Goal: Transaction & Acquisition: Purchase product/service

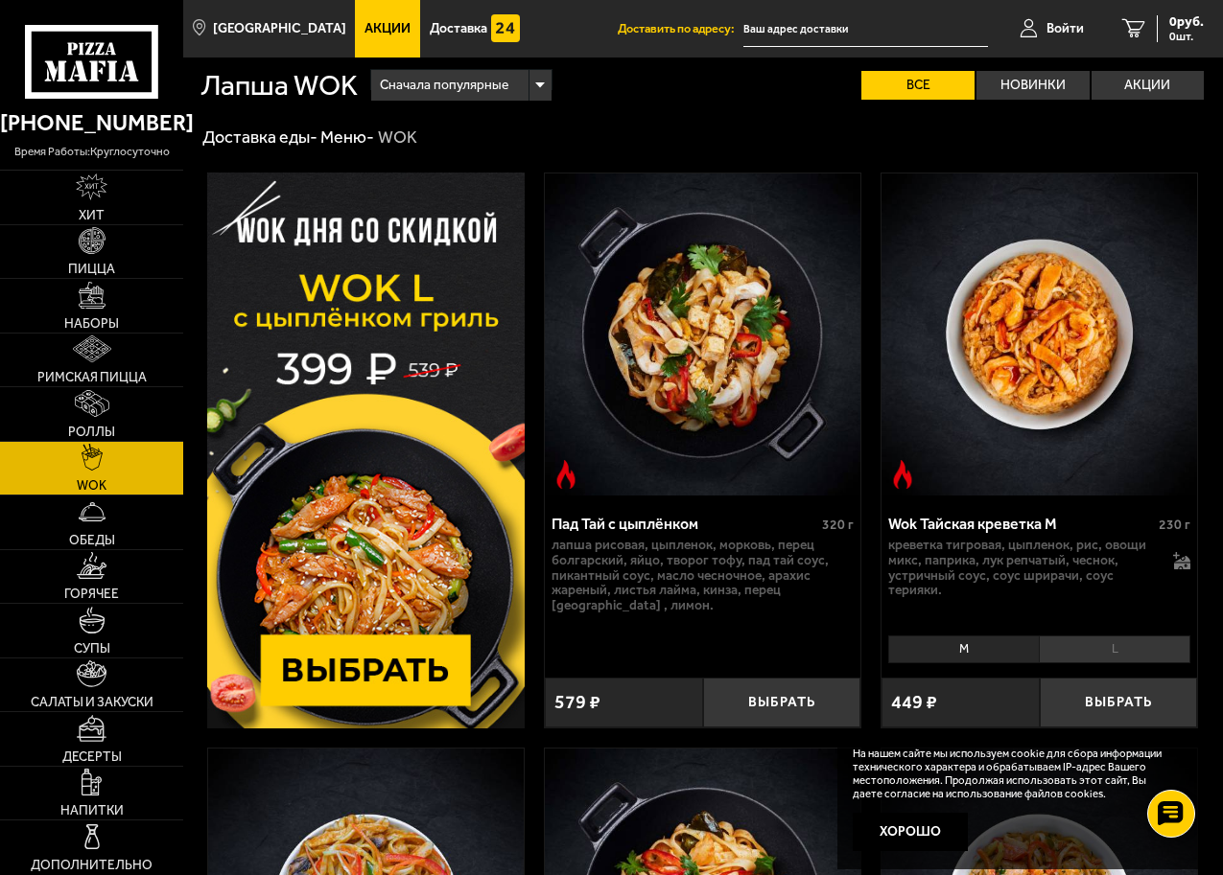
click at [416, 672] on img at bounding box center [365, 451] width 317 height 556
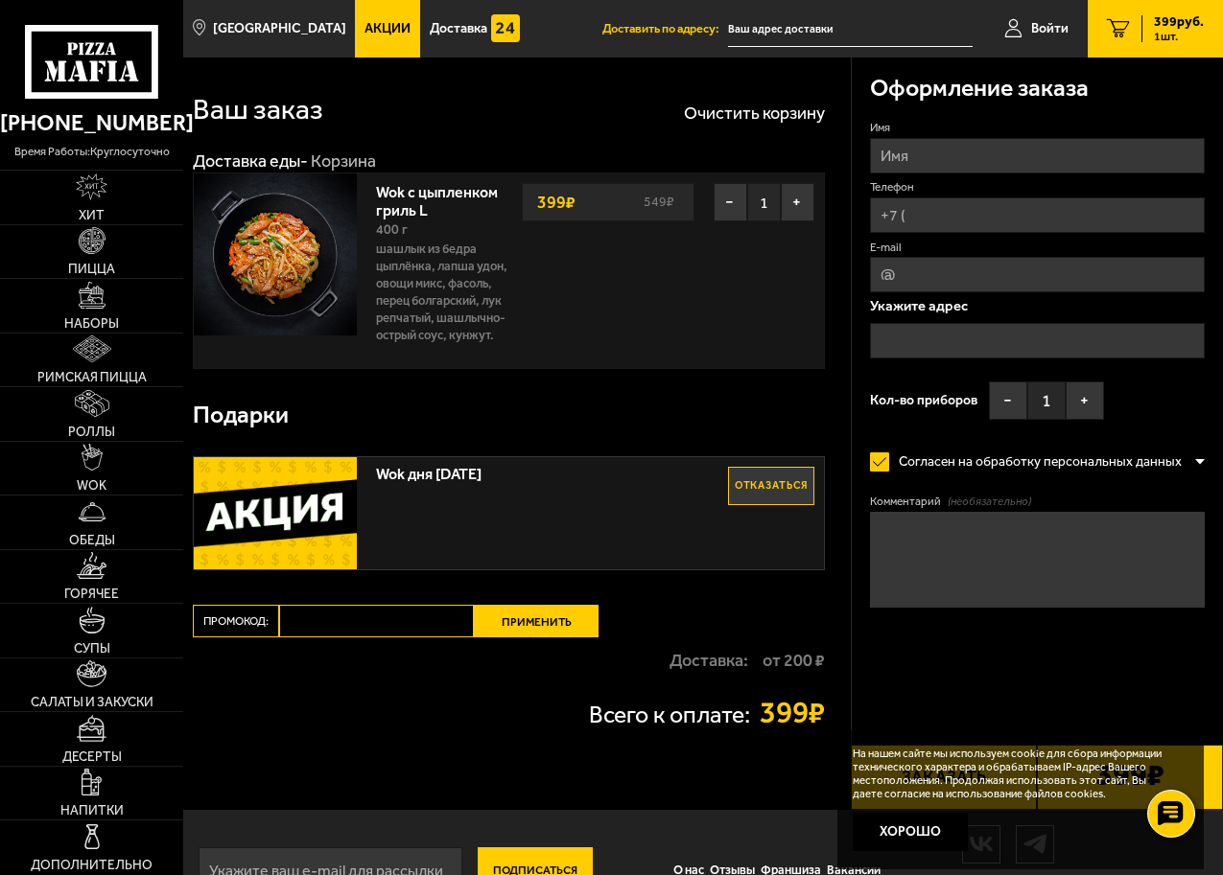
scroll to position [59, 0]
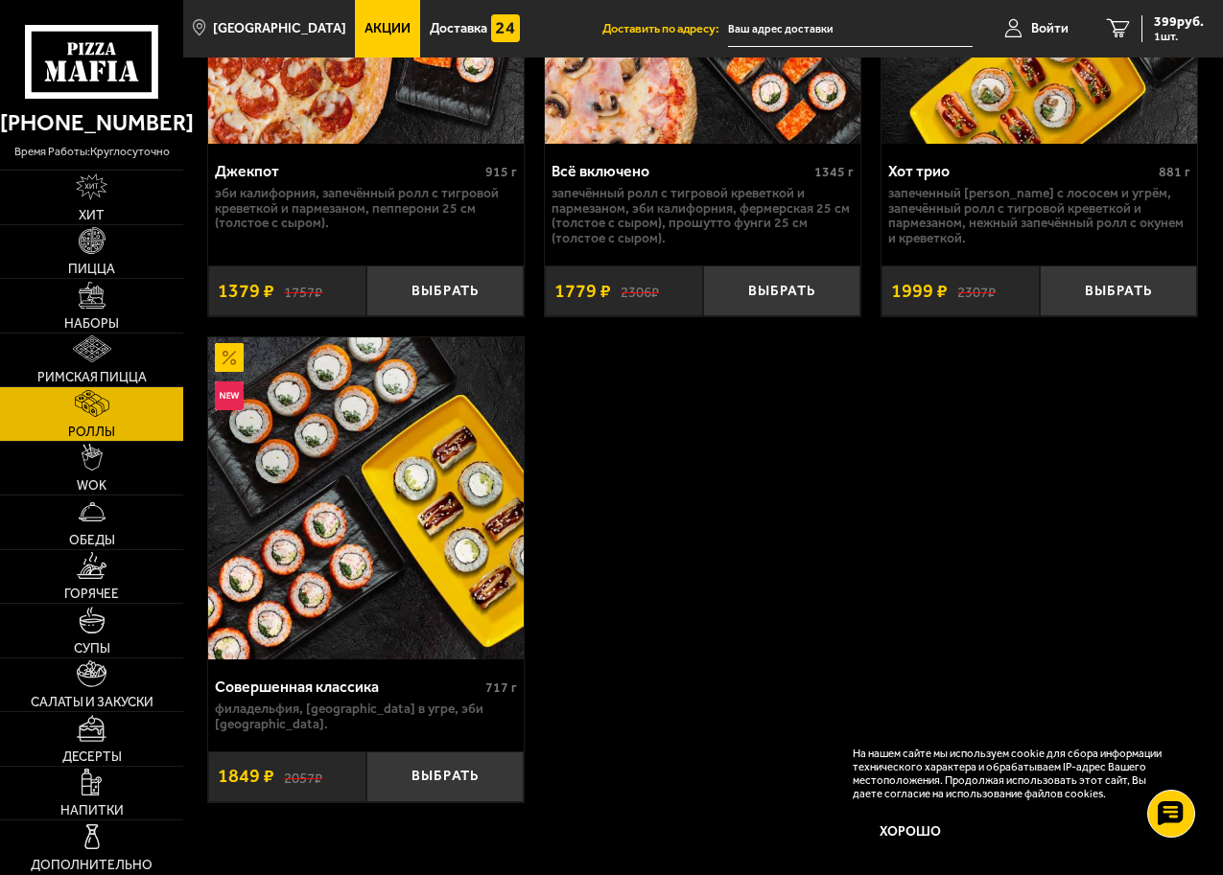
scroll to position [2781, 0]
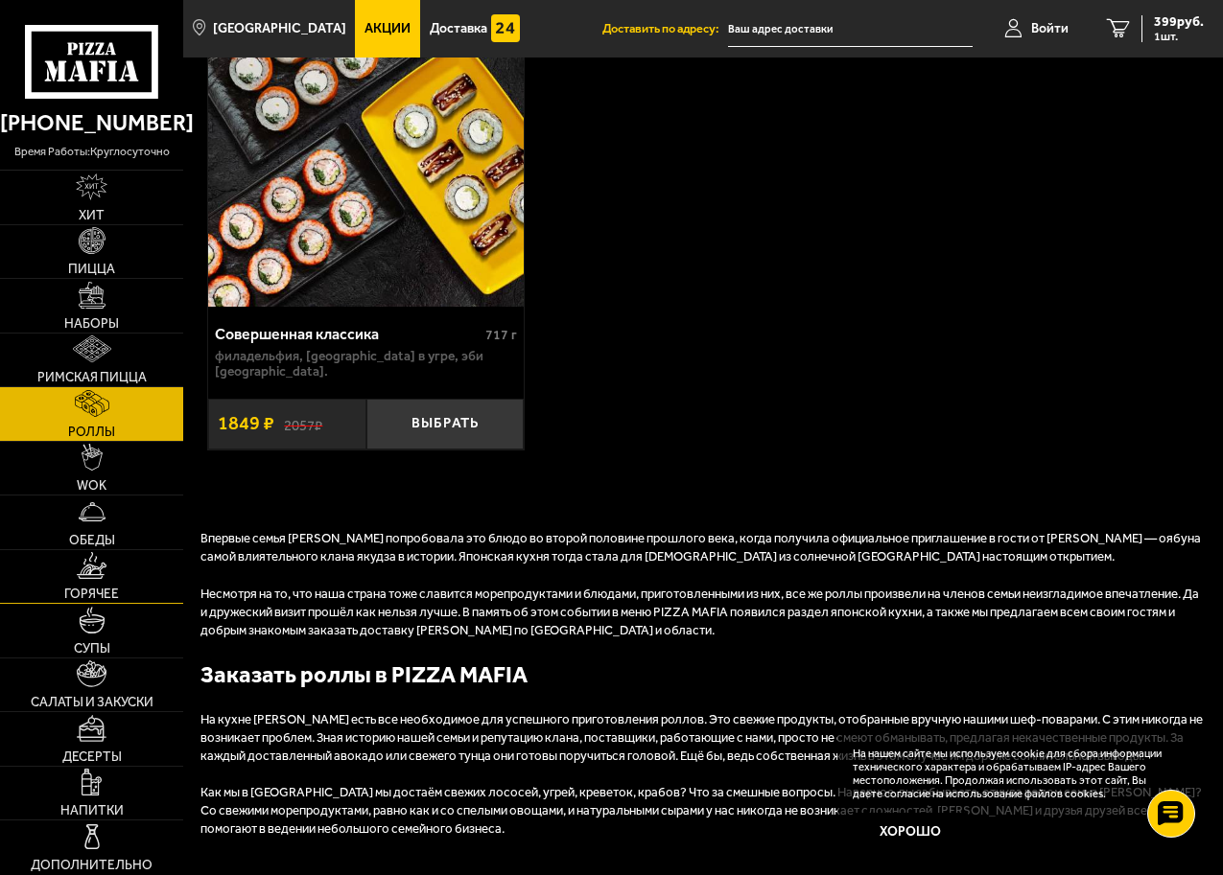
click at [95, 571] on img at bounding box center [92, 565] width 30 height 27
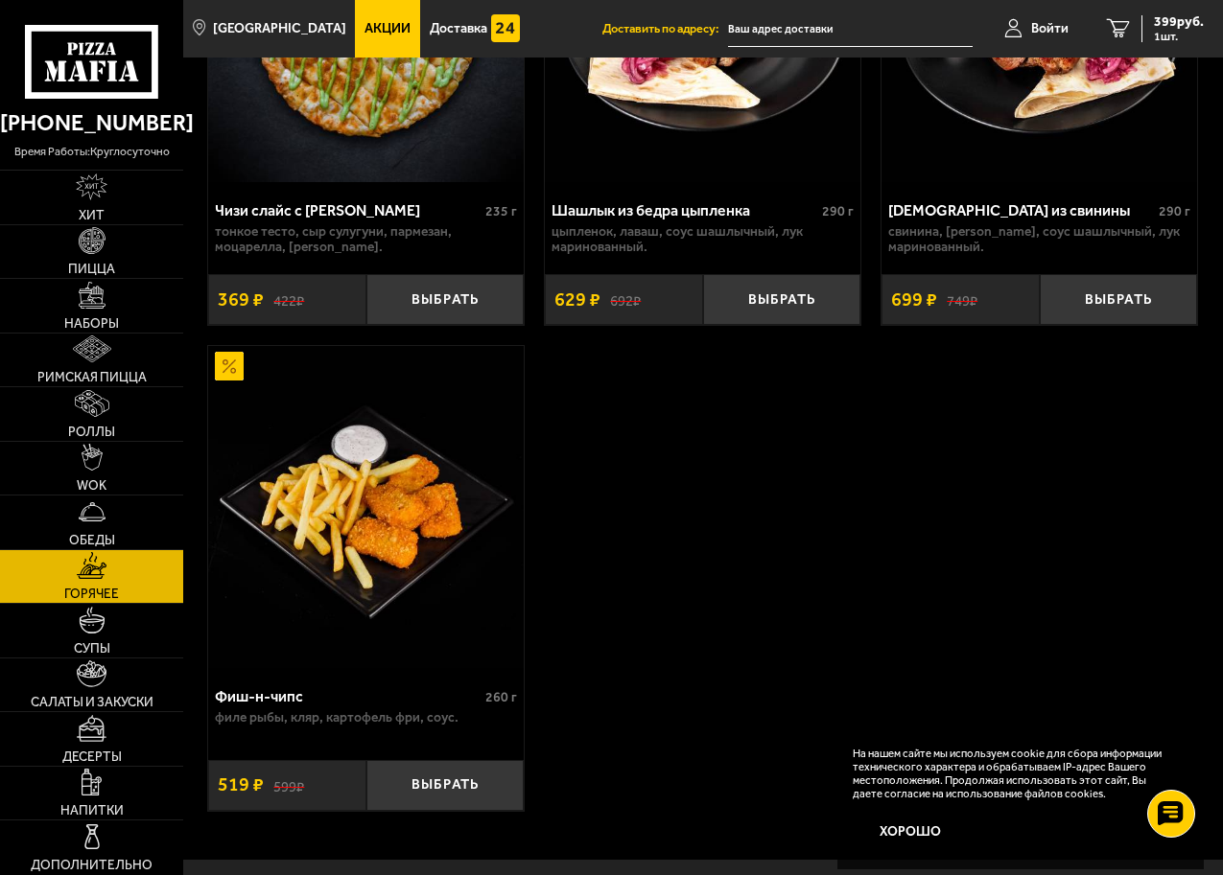
scroll to position [2609, 0]
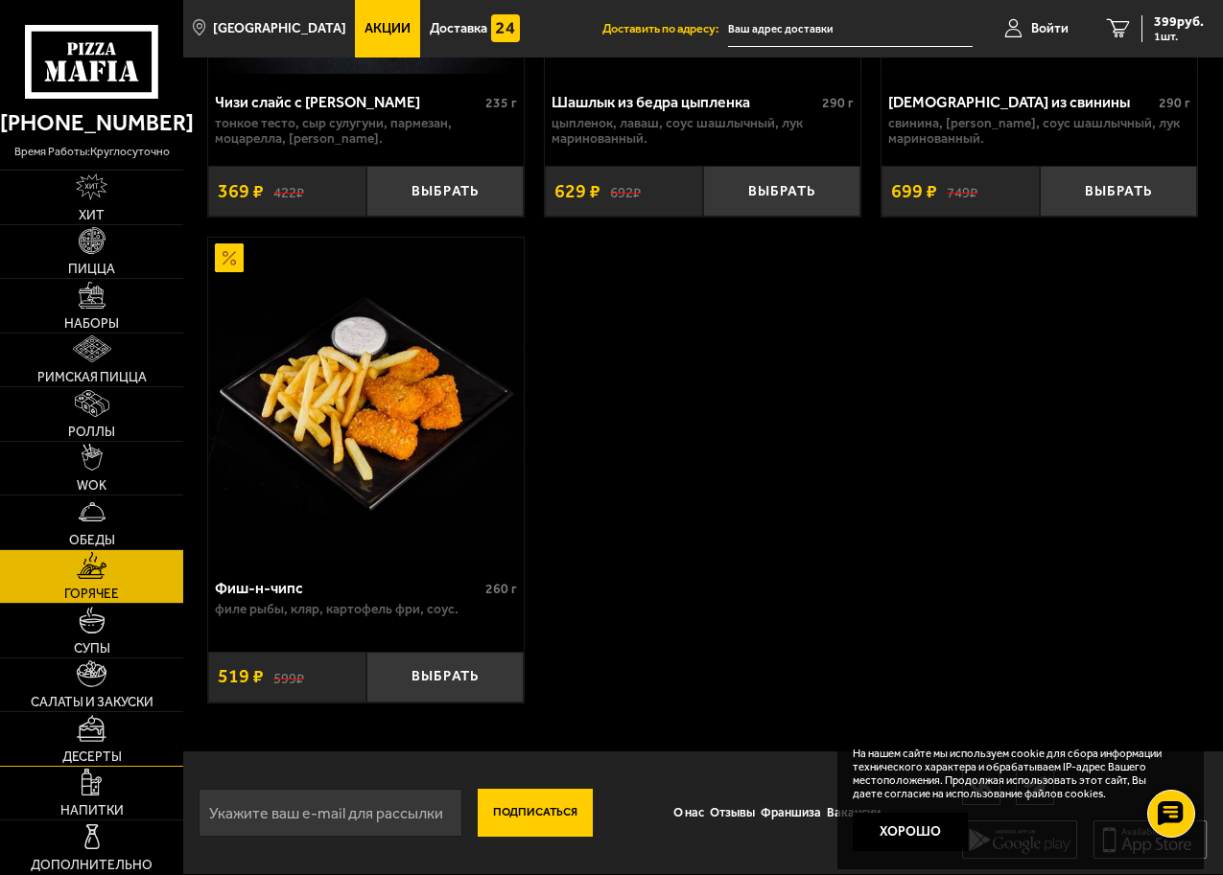
click at [105, 734] on img at bounding box center [92, 728] width 30 height 27
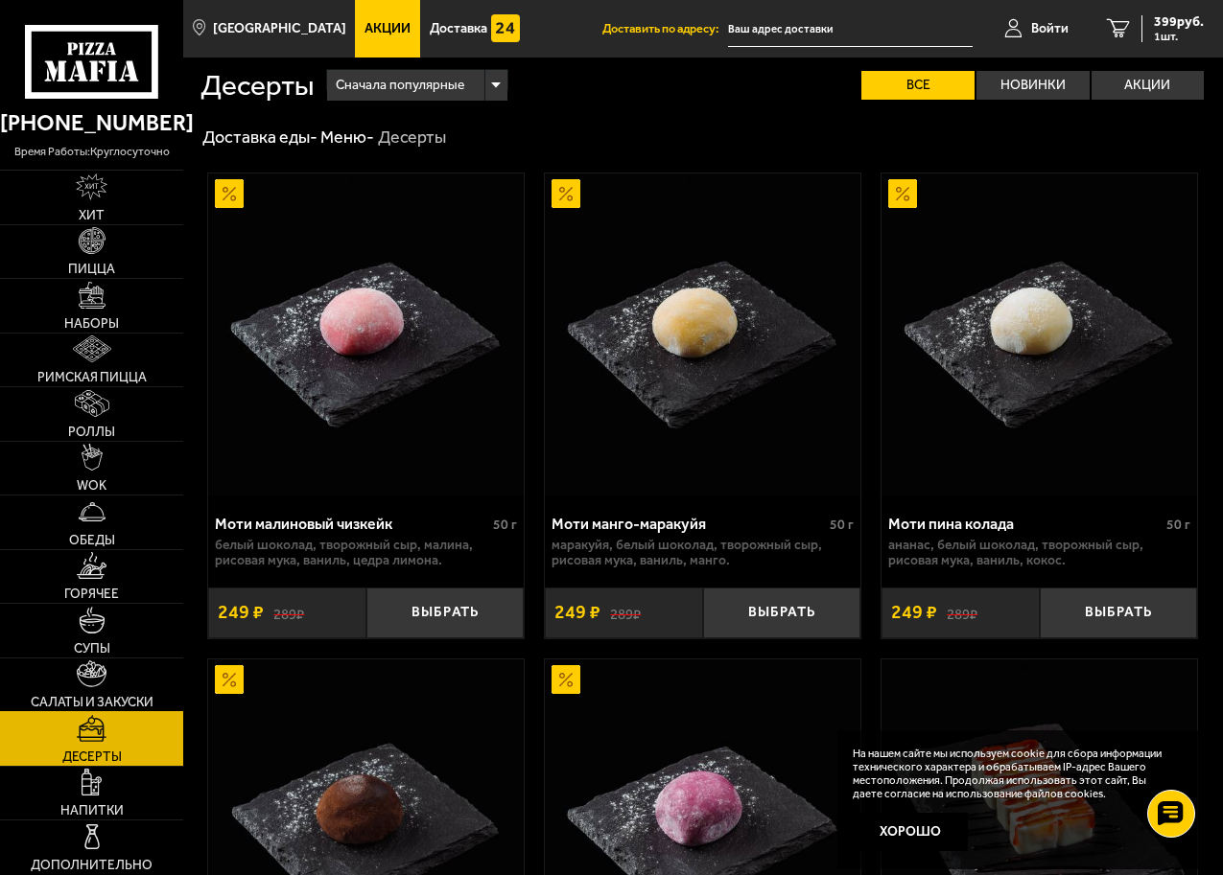
click at [96, 687] on img at bounding box center [92, 674] width 31 height 27
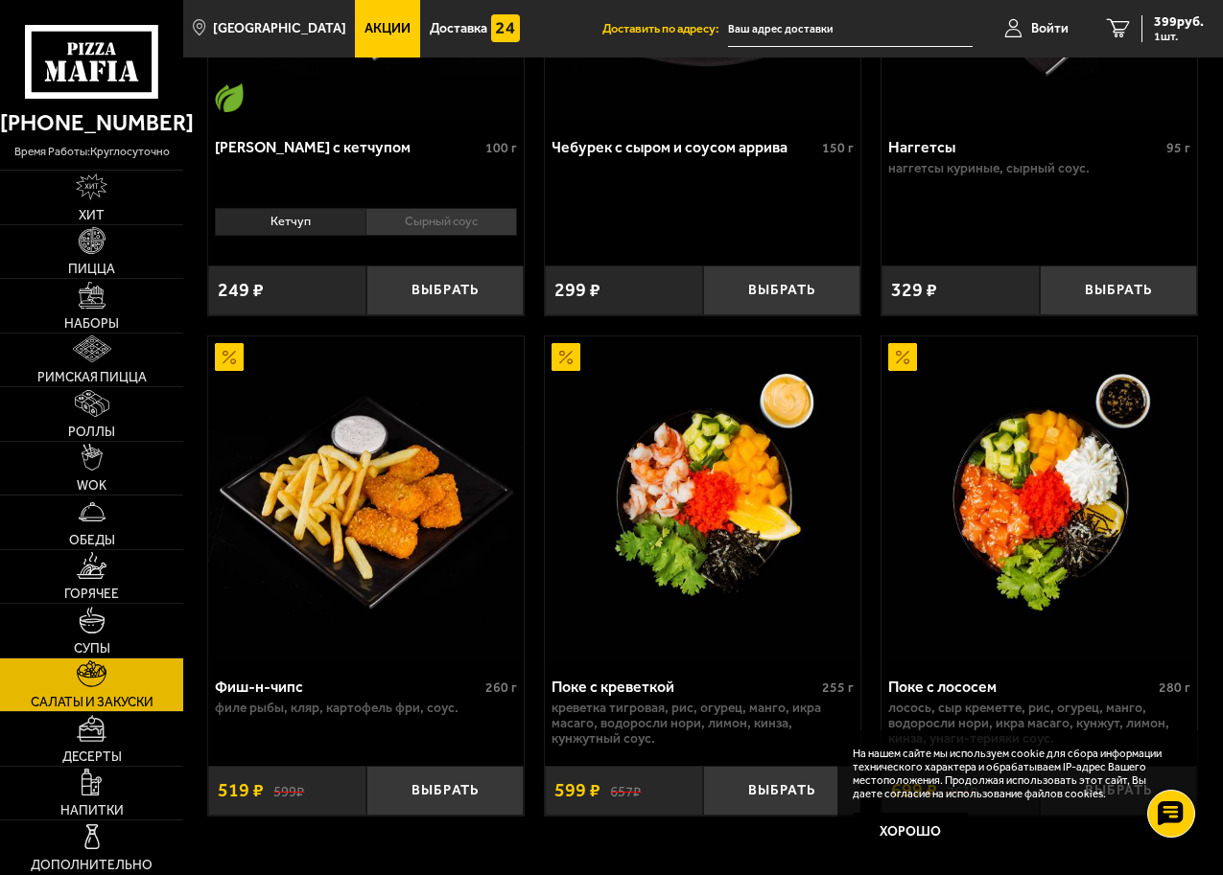
scroll to position [2393, 0]
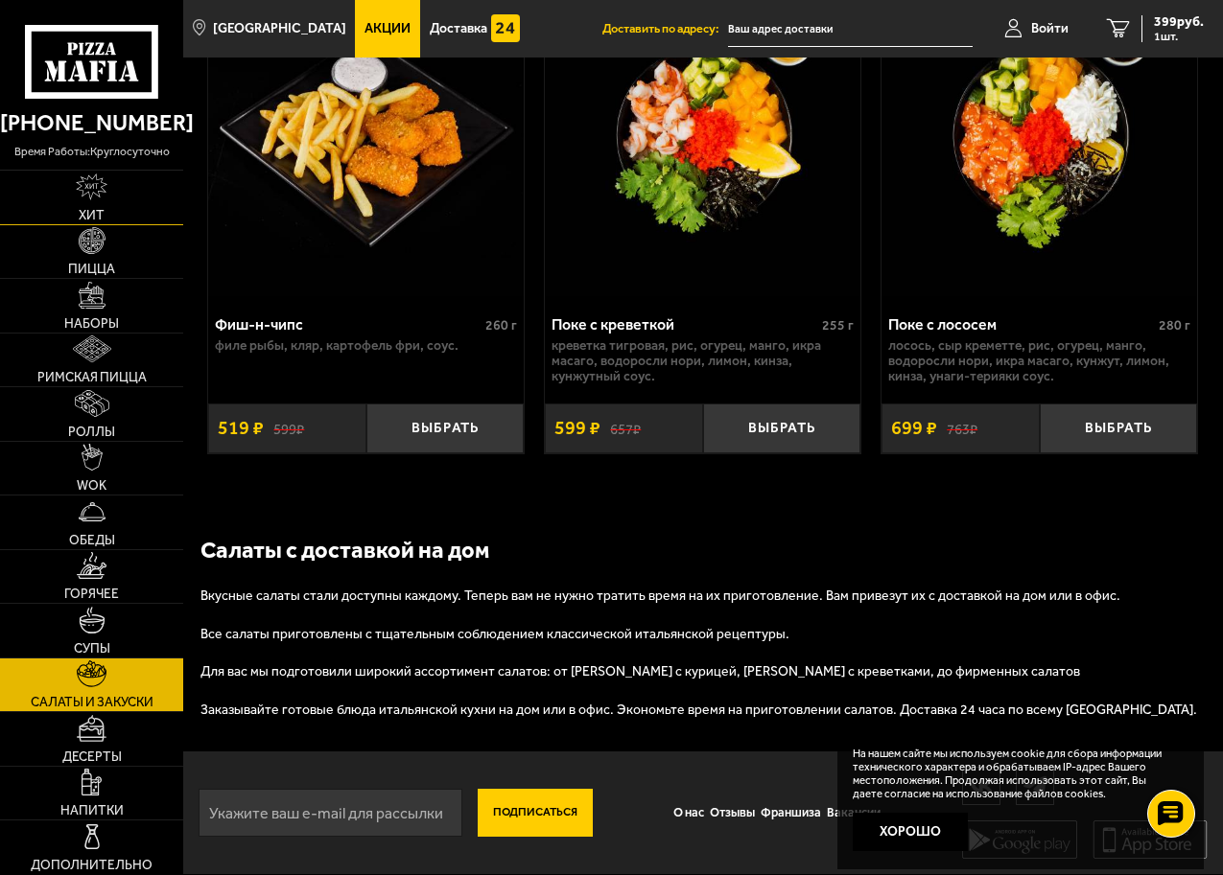
click at [100, 197] on img at bounding box center [92, 187] width 32 height 27
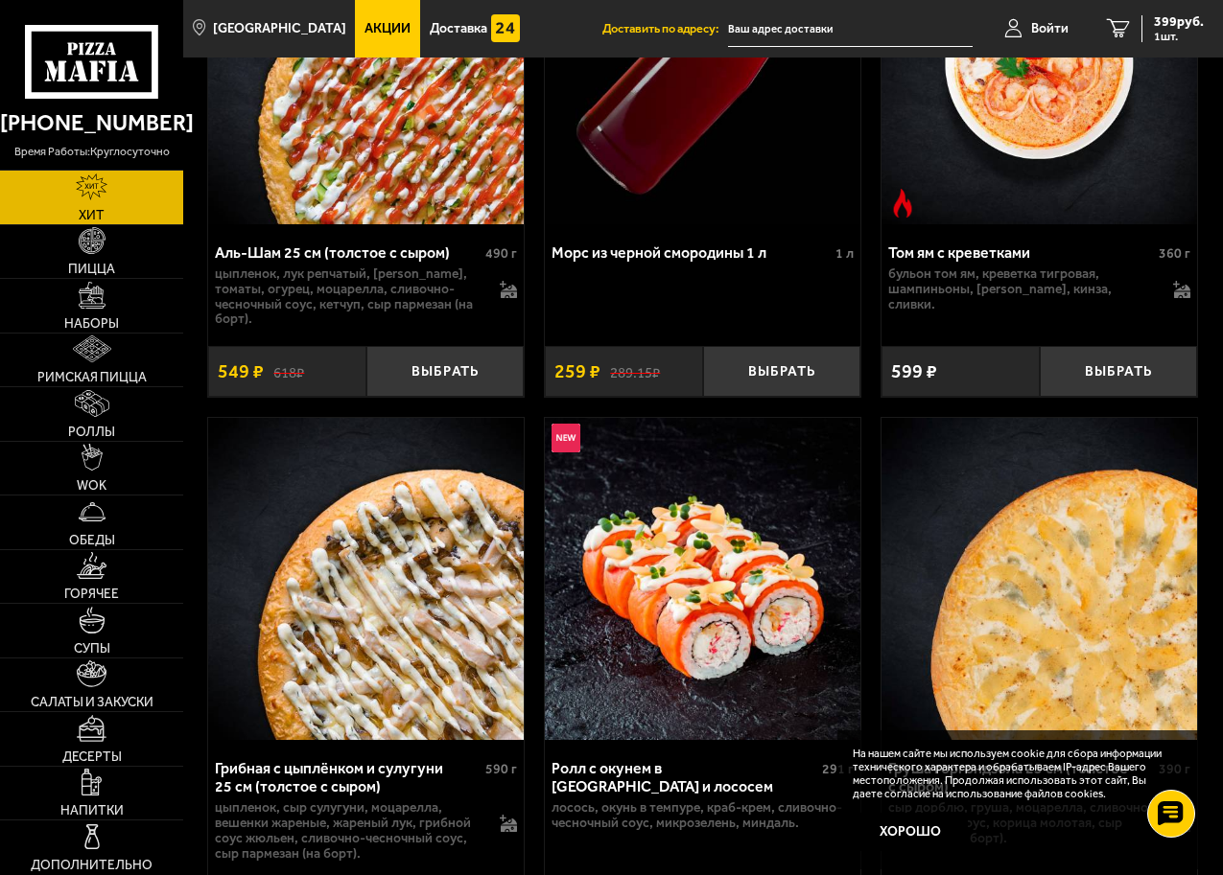
scroll to position [479, 0]
